Goal: Navigation & Orientation: Find specific page/section

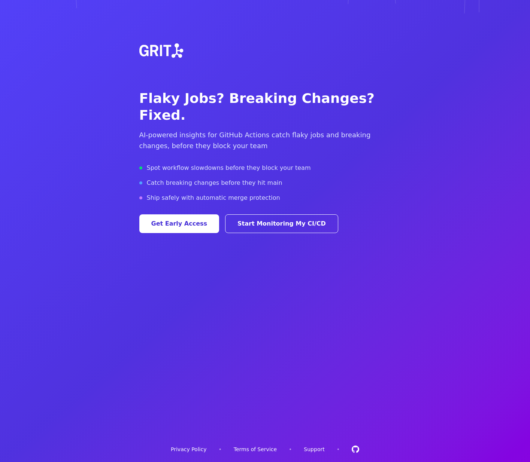
click at [196, 449] on link "Privacy Policy" at bounding box center [189, 449] width 36 height 7
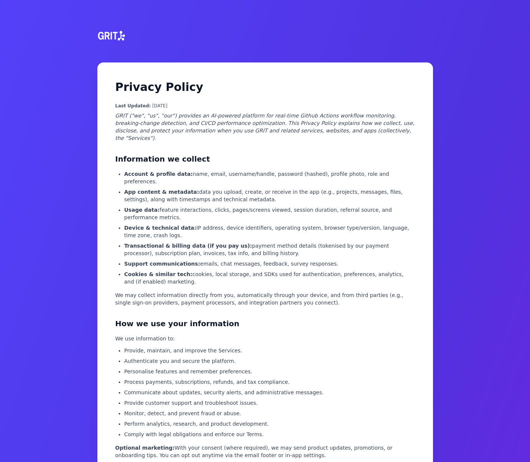
click at [113, 37] on img at bounding box center [110, 36] width 33 height 36
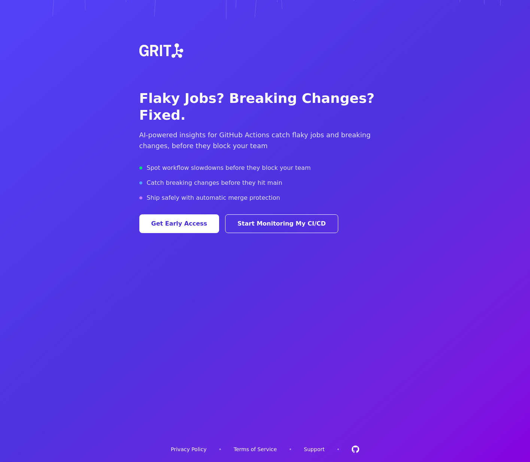
click at [264, 449] on link "Terms of Service" at bounding box center [255, 449] width 43 height 7
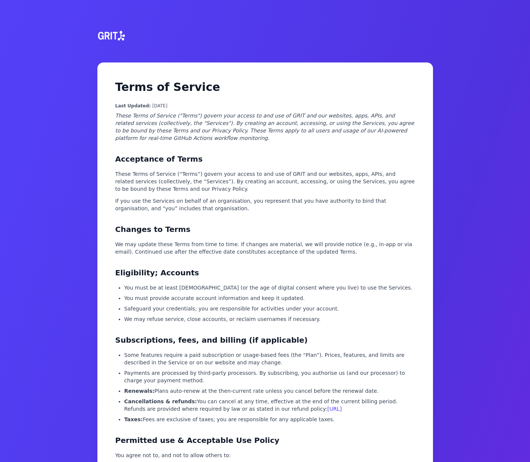
click at [119, 39] on img at bounding box center [110, 36] width 33 height 36
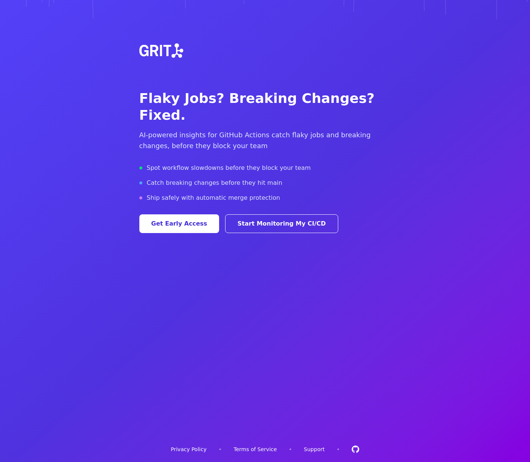
click at [307, 449] on link "Support" at bounding box center [314, 449] width 21 height 7
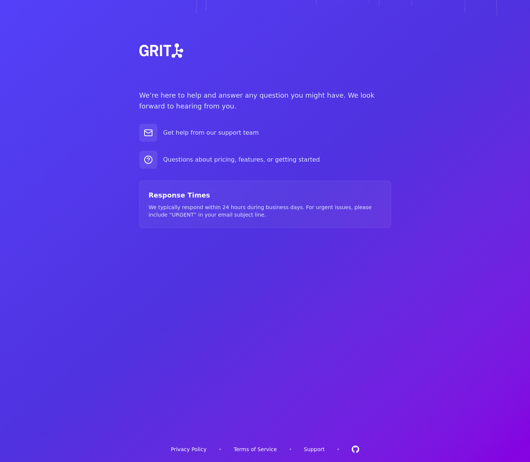
click at [164, 49] on img at bounding box center [160, 51] width 54 height 54
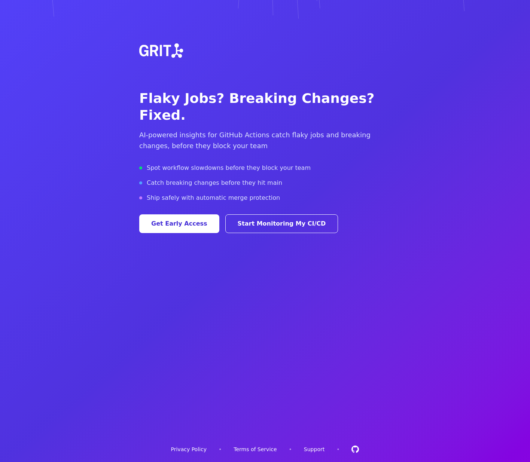
click at [195, 214] on button "Get Early Access" at bounding box center [179, 223] width 80 height 19
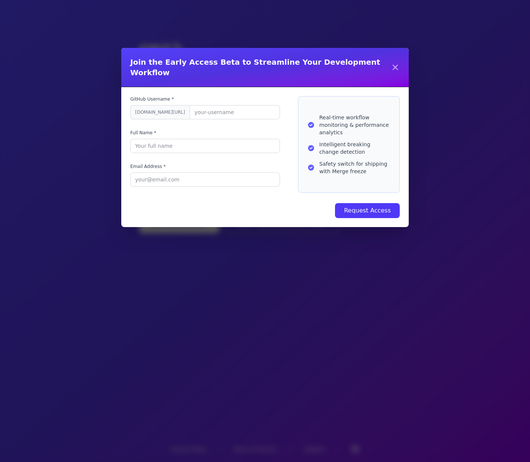
click at [394, 64] on icon at bounding box center [395, 67] width 9 height 9
